Goal: Task Accomplishment & Management: Manage account settings

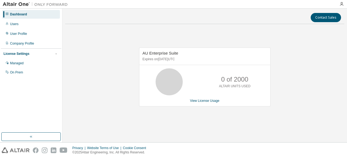
drag, startPoint x: 144, startPoint y: 53, endPoint x: 199, endPoint y: 60, distance: 55.4
click at [199, 60] on div "AU Enterprise Suite Expires on [DATE] UTC" at bounding box center [204, 56] width 131 height 17
click at [142, 54] on span "AU Enterprise Suite" at bounding box center [160, 53] width 36 height 5
drag, startPoint x: 141, startPoint y: 53, endPoint x: 190, endPoint y: 59, distance: 49.0
click at [190, 59] on div "AU Enterprise Suite Expires on April 21, 2026 UTC" at bounding box center [204, 56] width 131 height 17
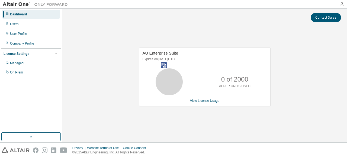
click at [165, 65] on img at bounding box center [164, 65] width 6 height 6
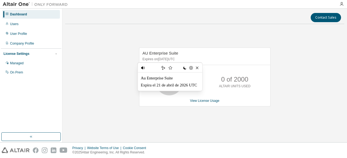
click at [303, 60] on div "AU Enterprise Suite Expires on April 21, 2026 UTC 0 of 2000 ALTAIR UNITS USED V…" at bounding box center [204, 79] width 279 height 103
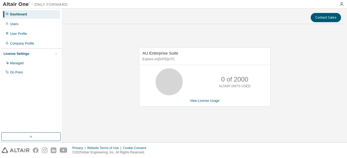
click at [223, 79] on p "0 of 2000" at bounding box center [234, 79] width 27 height 9
click at [16, 26] on div "Users" at bounding box center [14, 24] width 8 height 4
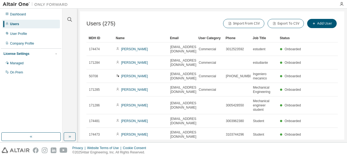
click at [147, 8] on div at bounding box center [202, 4] width 265 height 8
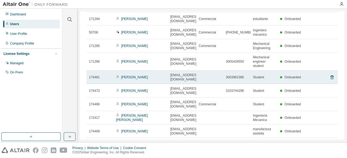
scroll to position [46, 0]
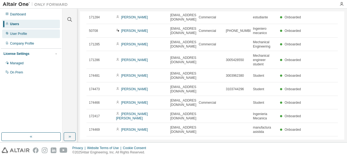
click at [19, 33] on div "User Profile" at bounding box center [18, 34] width 17 height 4
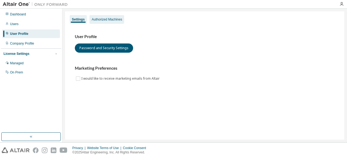
click at [103, 19] on div "Authorized Machines" at bounding box center [107, 19] width 30 height 4
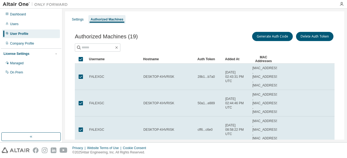
click at [18, 63] on div "Managed" at bounding box center [17, 63] width 14 height 4
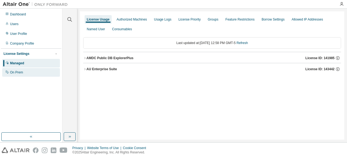
click at [27, 74] on div "On Prem" at bounding box center [31, 72] width 58 height 9
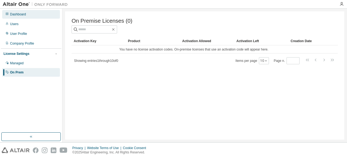
click at [21, 14] on div "Dashboard" at bounding box center [18, 14] width 16 height 4
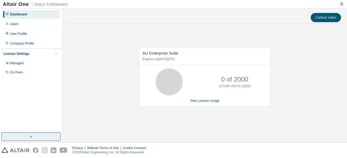
click at [31, 137] on icon "button" at bounding box center [31, 137] width 4 height 4
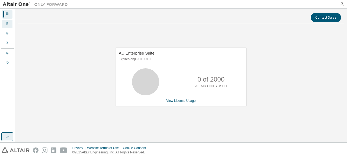
click at [8, 25] on icon at bounding box center [6, 23] width 3 height 3
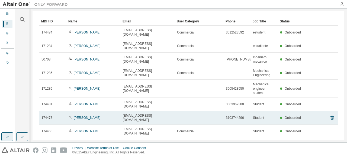
scroll to position [46, 0]
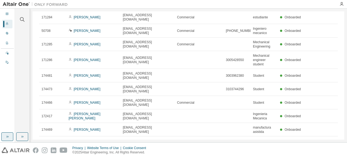
click at [264, 142] on button "10" at bounding box center [263, 144] width 7 height 4
click at [257, 115] on div "100" at bounding box center [261, 115] width 43 height 7
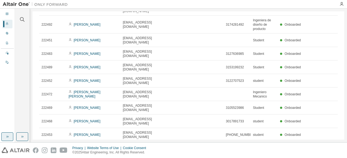
scroll to position [965, 0]
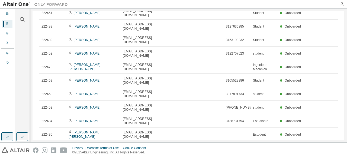
type button "100"
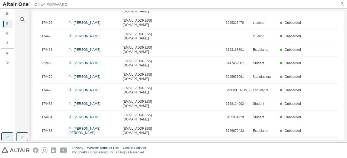
scroll to position [0, 0]
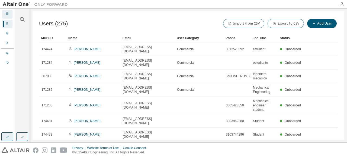
click at [6, 12] on div at bounding box center [6, 14] width 3 height 4
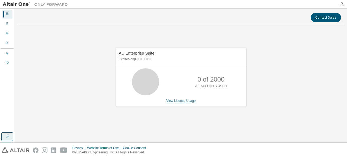
click at [181, 101] on link "View License Usage" at bounding box center [181, 101] width 30 height 4
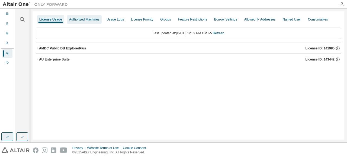
click at [77, 17] on div "Authorized Machines" at bounding box center [84, 19] width 35 height 9
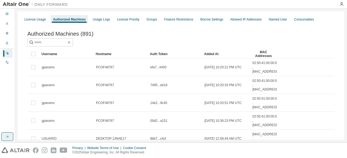
click at [18, 5] on img at bounding box center [37, 4] width 68 height 5
click at [15, 3] on img at bounding box center [37, 4] width 68 height 5
click at [30, 18] on div "License Usage" at bounding box center [34, 19] width 21 height 4
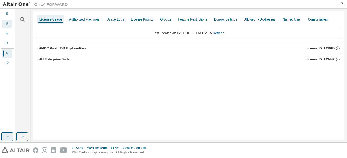
click at [9, 21] on div "Users" at bounding box center [7, 24] width 10 height 9
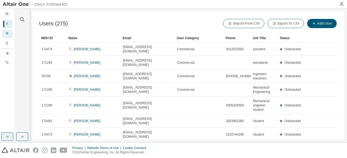
click at [5, 34] on div "User Profile" at bounding box center [7, 34] width 10 height 9
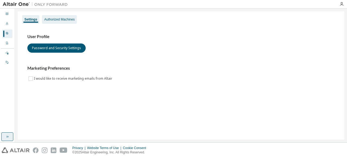
click at [63, 22] on div "Authorized Machines" at bounding box center [59, 19] width 35 height 9
